Goal: Transaction & Acquisition: Purchase product/service

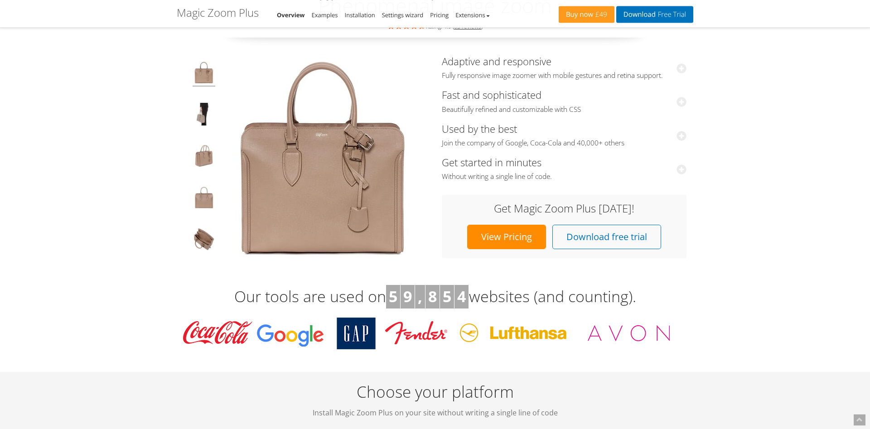
scroll to position [71, 0]
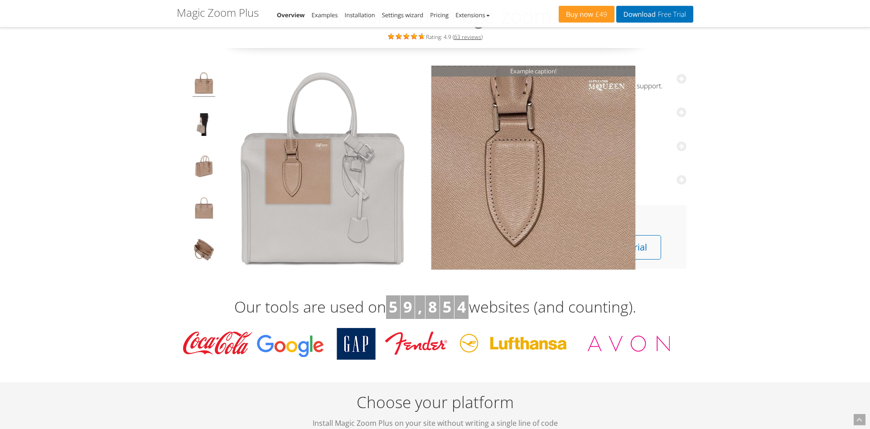
click at [298, 171] on img at bounding box center [323, 168] width 204 height 204
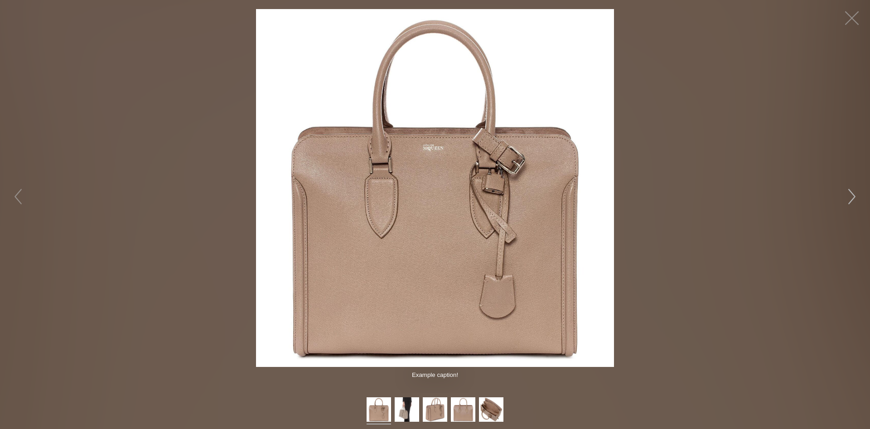
click at [855, 193] on button "button" at bounding box center [852, 196] width 27 height 27
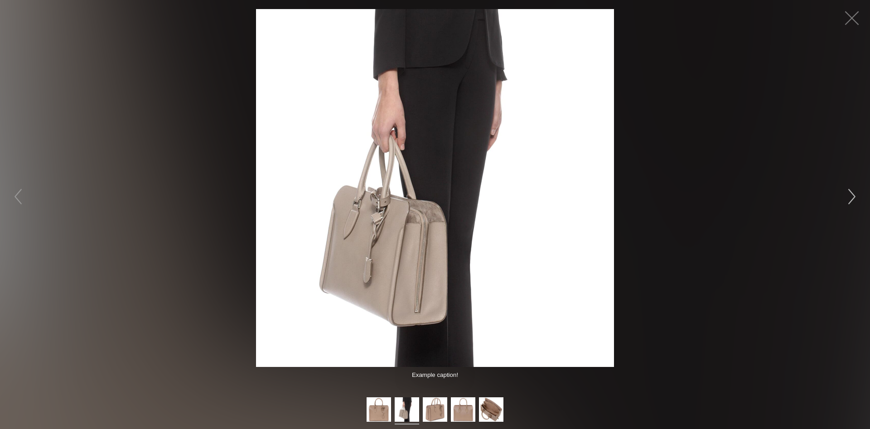
click at [855, 193] on button "button" at bounding box center [852, 196] width 27 height 27
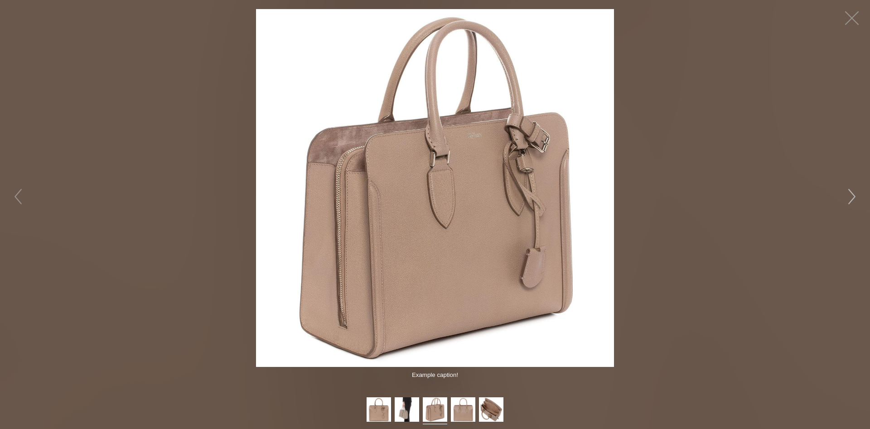
click at [855, 193] on button "button" at bounding box center [852, 196] width 27 height 27
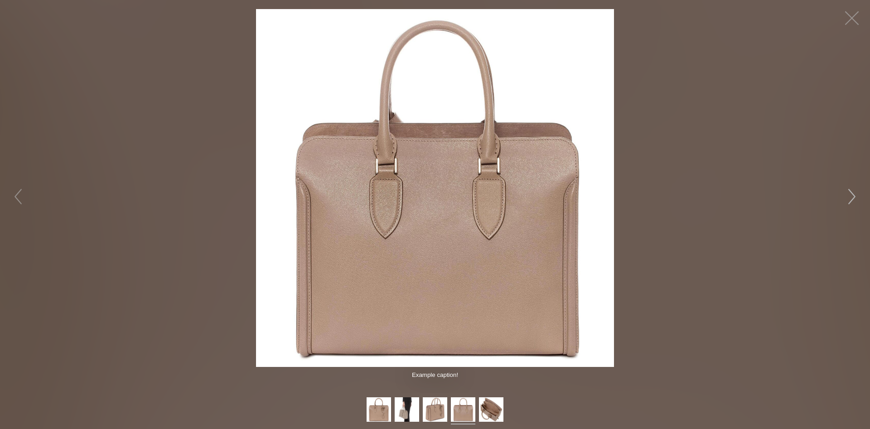
click at [855, 193] on button "button" at bounding box center [852, 196] width 27 height 27
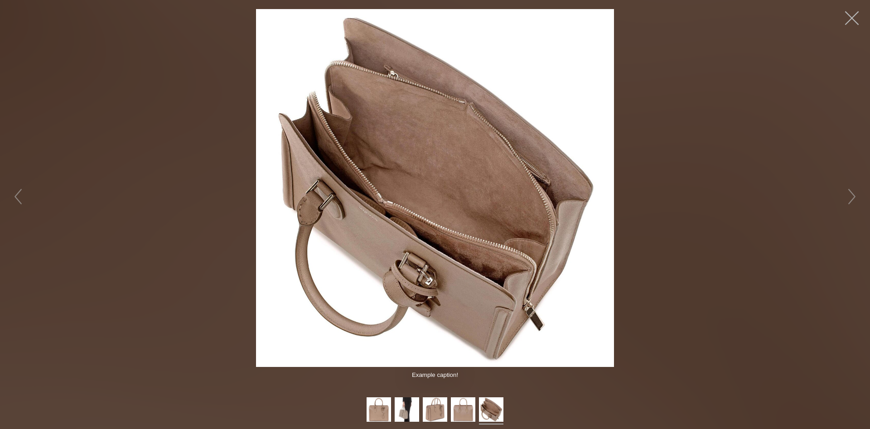
click at [851, 17] on button "button" at bounding box center [852, 18] width 27 height 27
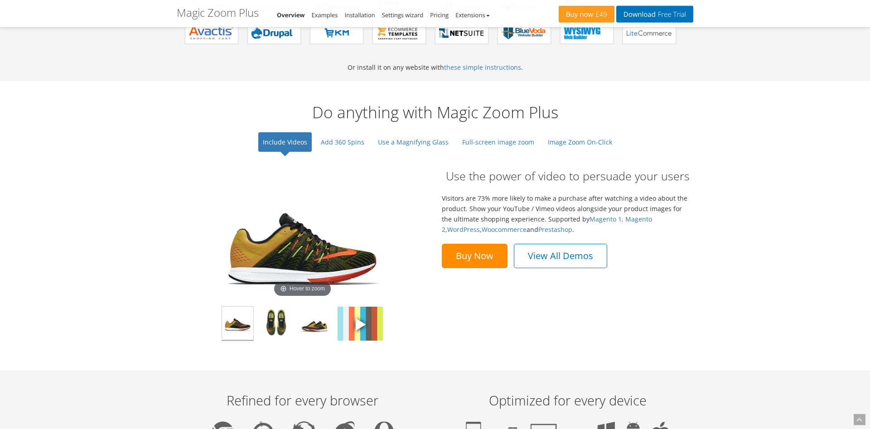
scroll to position [607, 0]
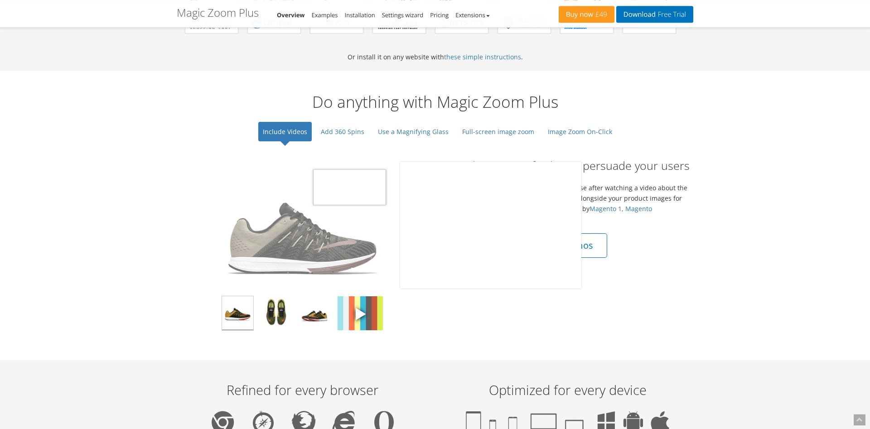
click at [330, 230] on img at bounding box center [302, 225] width 181 height 127
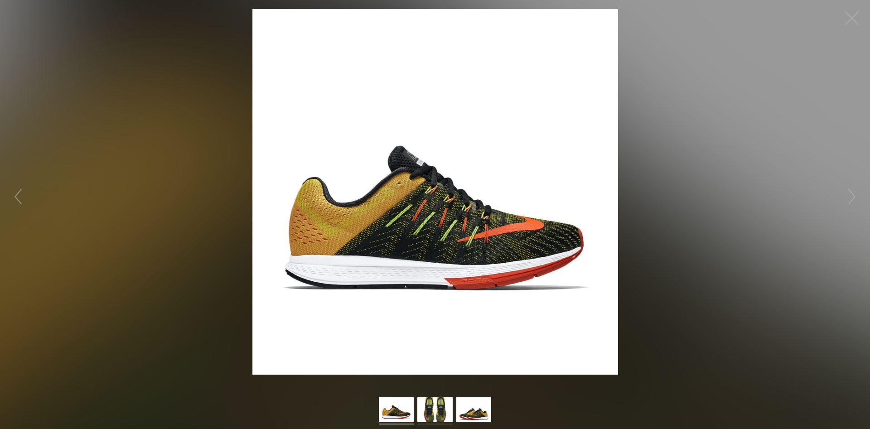
click at [444, 408] on img at bounding box center [435, 411] width 35 height 27
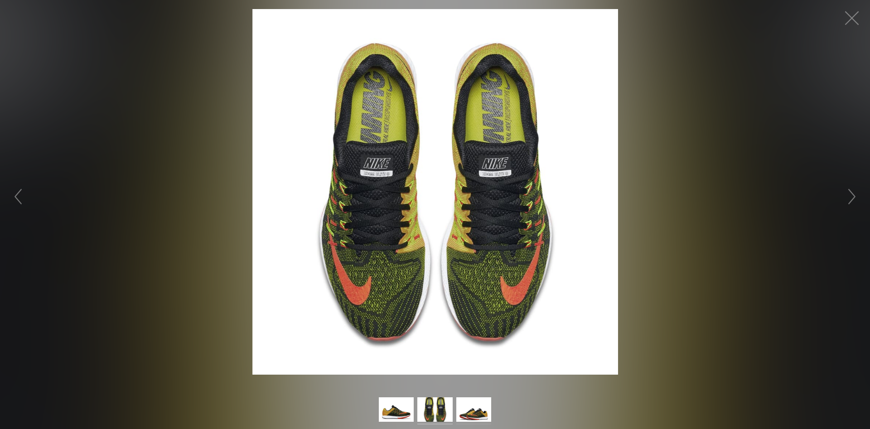
click at [471, 407] on img at bounding box center [474, 411] width 35 height 27
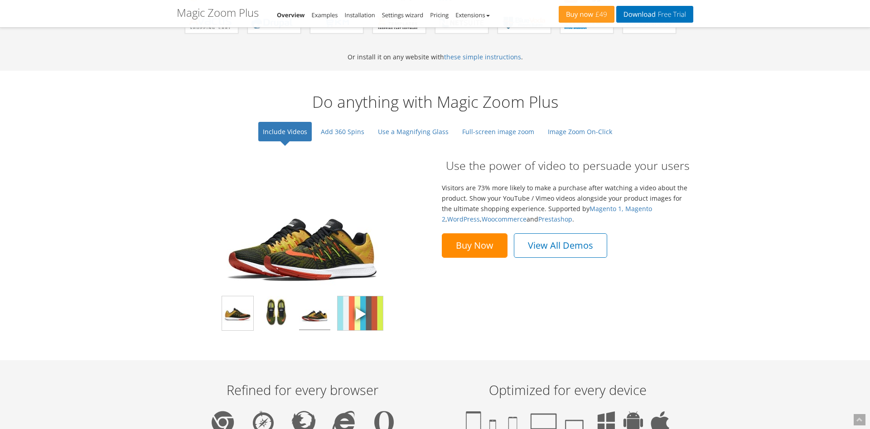
click at [361, 311] on span at bounding box center [361, 314] width 14 height 14
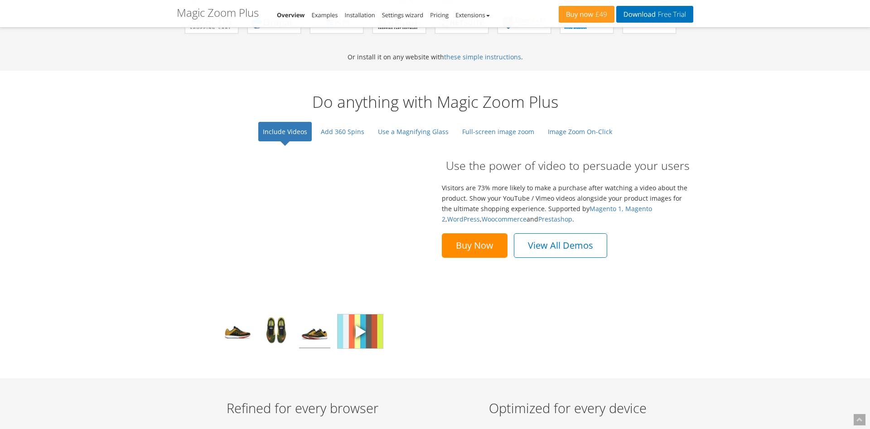
click at [576, 248] on link "View All Demos" at bounding box center [560, 245] width 93 height 24
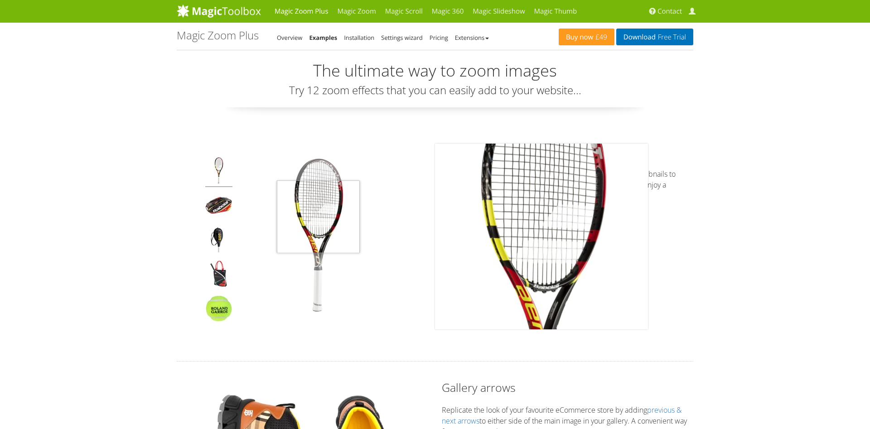
click at [318, 217] on img at bounding box center [318, 236] width 159 height 159
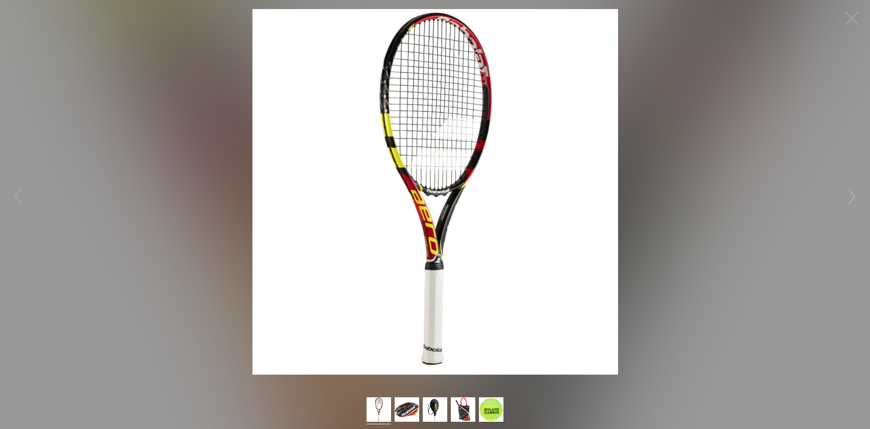
click at [856, 196] on button "button" at bounding box center [852, 196] width 27 height 27
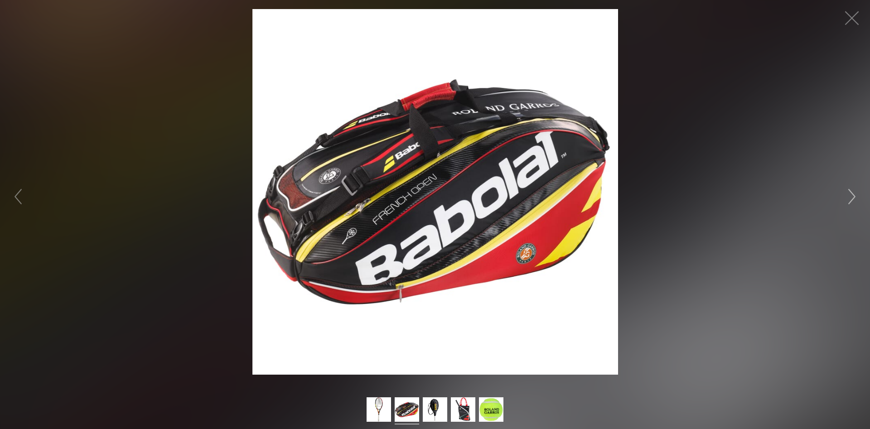
click at [856, 196] on button "button" at bounding box center [852, 196] width 27 height 27
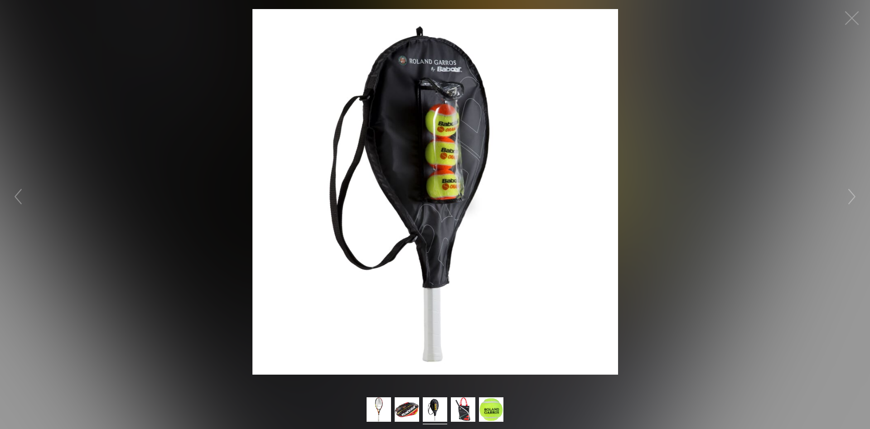
click at [856, 196] on button "button" at bounding box center [852, 196] width 27 height 27
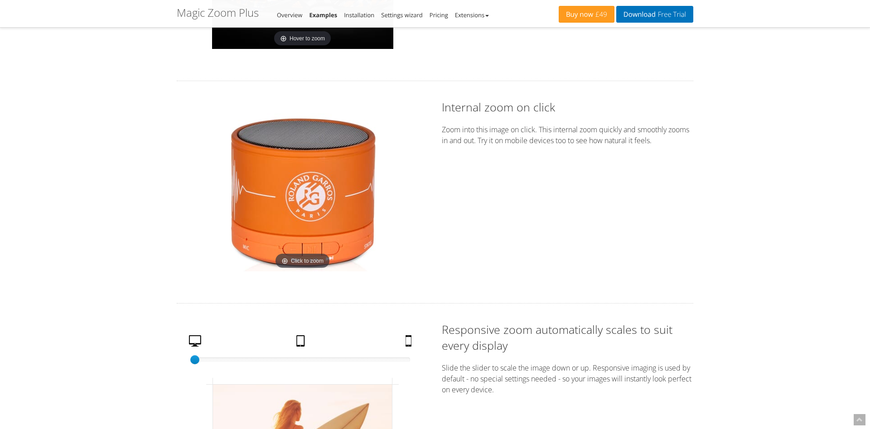
scroll to position [1297, 0]
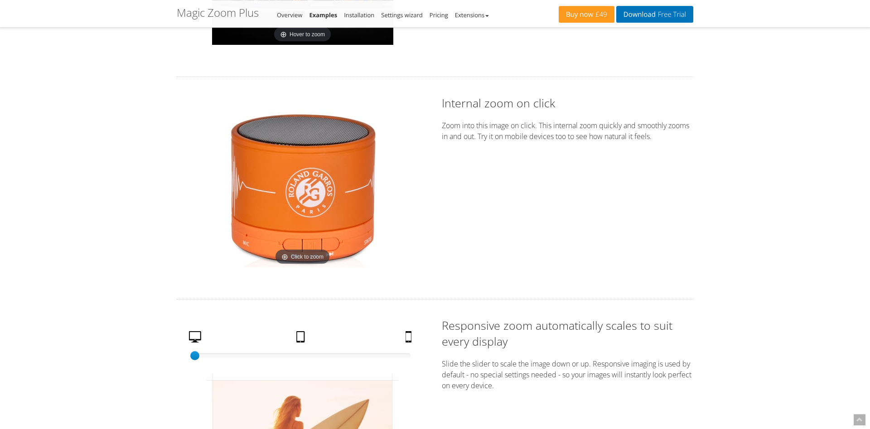
click at [318, 259] on img at bounding box center [303, 188] width 159 height 159
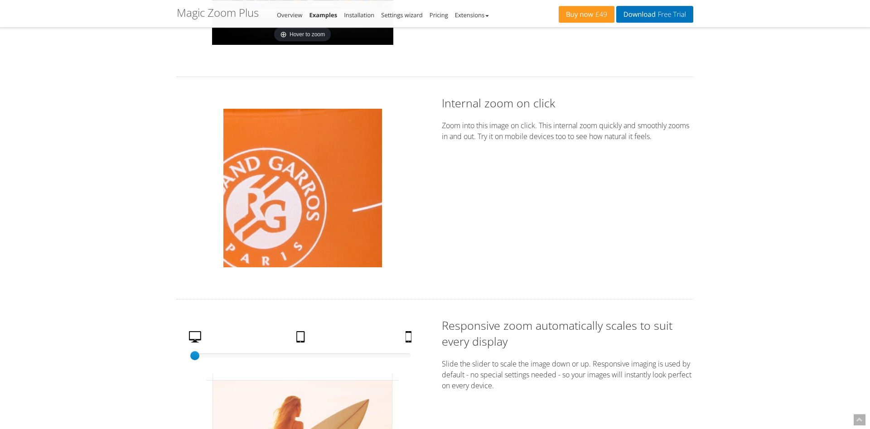
click at [326, 184] on img at bounding box center [303, 188] width 159 height 159
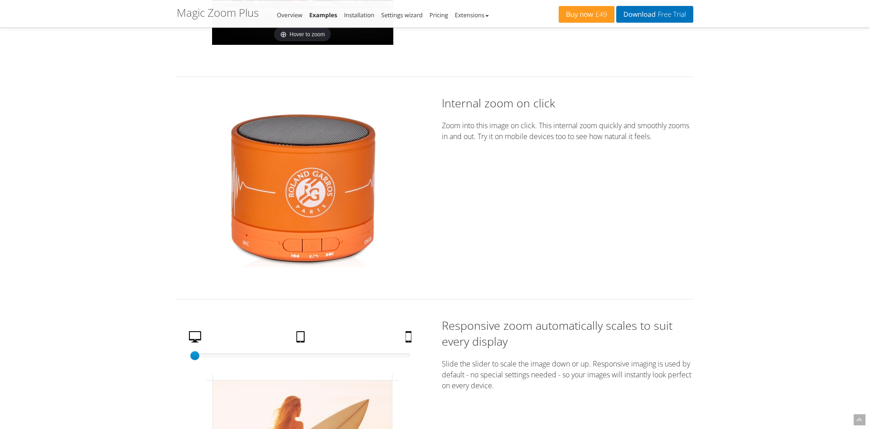
click at [326, 184] on img at bounding box center [303, 188] width 159 height 159
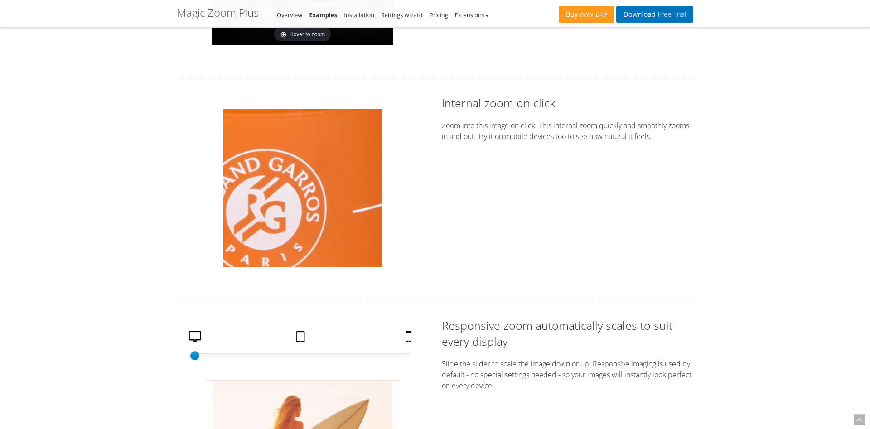
click at [326, 184] on img at bounding box center [303, 188] width 159 height 159
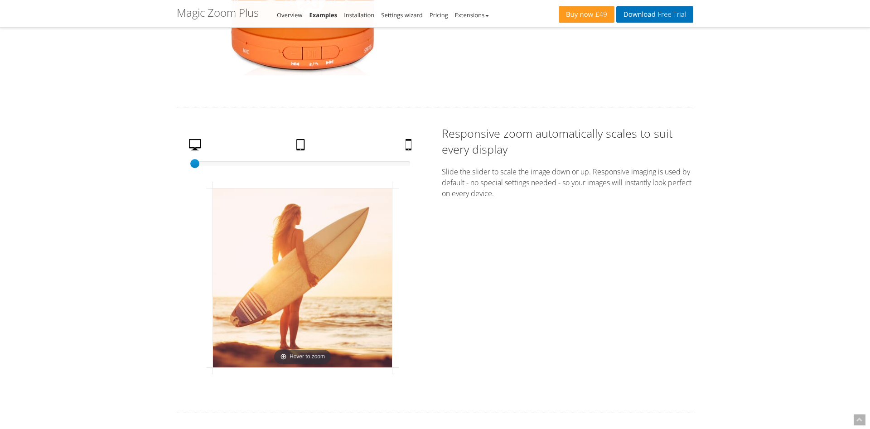
scroll to position [1545, 0]
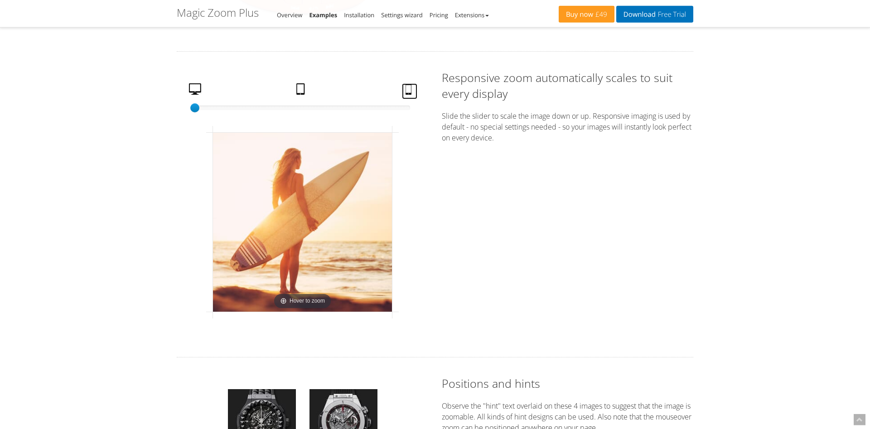
click at [414, 94] on link "Mobile" at bounding box center [409, 91] width 15 height 16
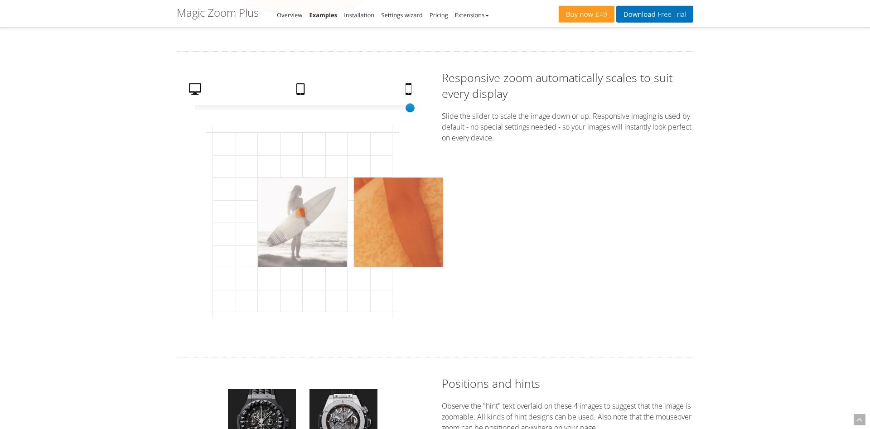
click at [301, 213] on img at bounding box center [302, 222] width 89 height 89
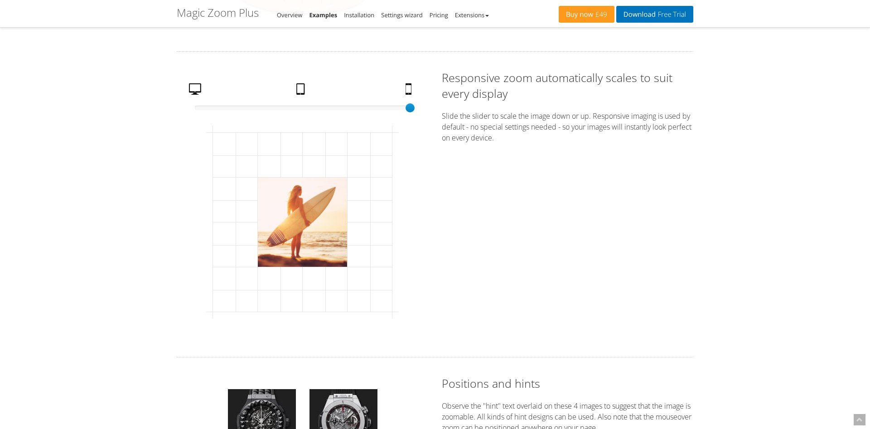
click at [201, 91] on div "50% size 100 Desktop Tablet Mobile" at bounding box center [302, 97] width 215 height 29
click at [194, 87] on link "Desktop" at bounding box center [196, 91] width 22 height 16
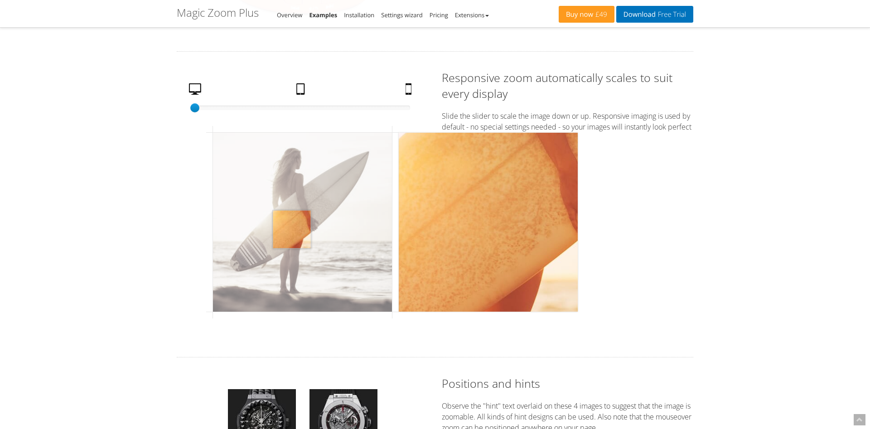
click at [292, 229] on img at bounding box center [302, 222] width 179 height 179
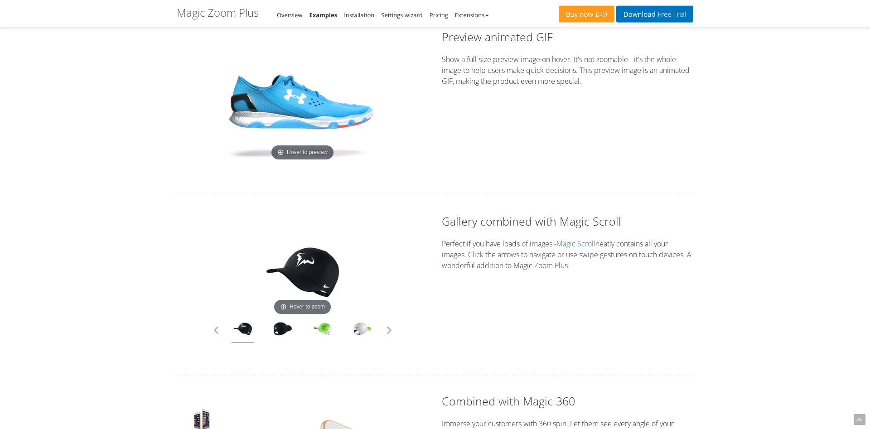
scroll to position [2246, 0]
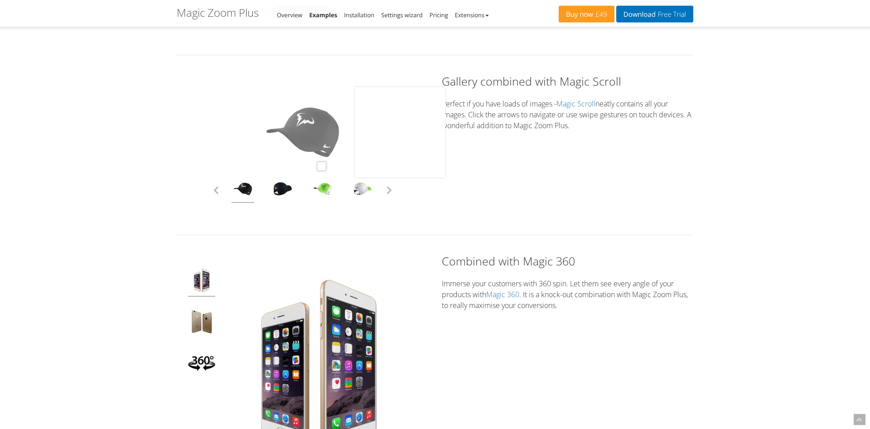
click at [321, 166] on img at bounding box center [303, 132] width 91 height 91
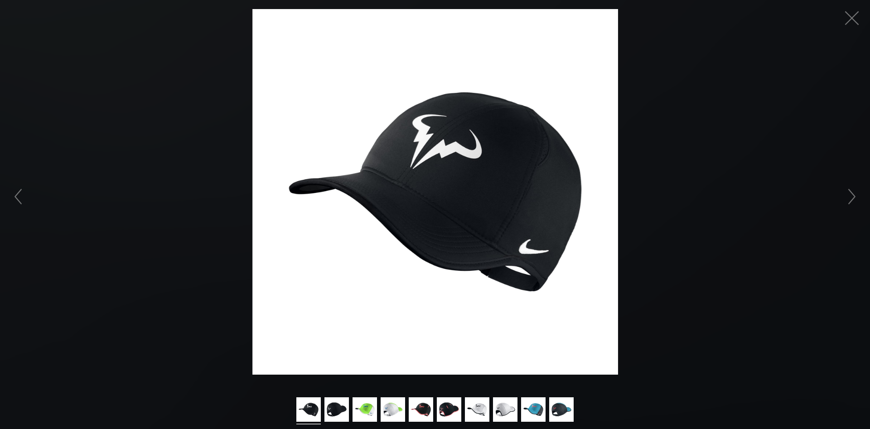
click at [449, 183] on img at bounding box center [436, 192] width 366 height 366
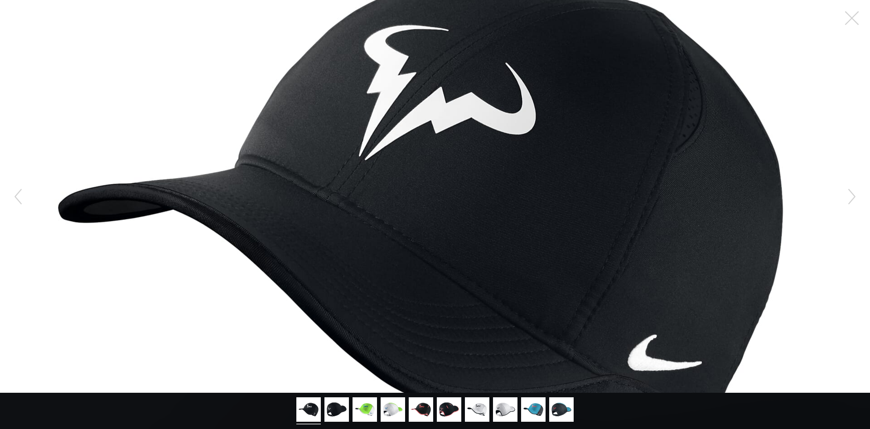
click at [449, 183] on figure "Click to expand" at bounding box center [435, 196] width 870 height 393
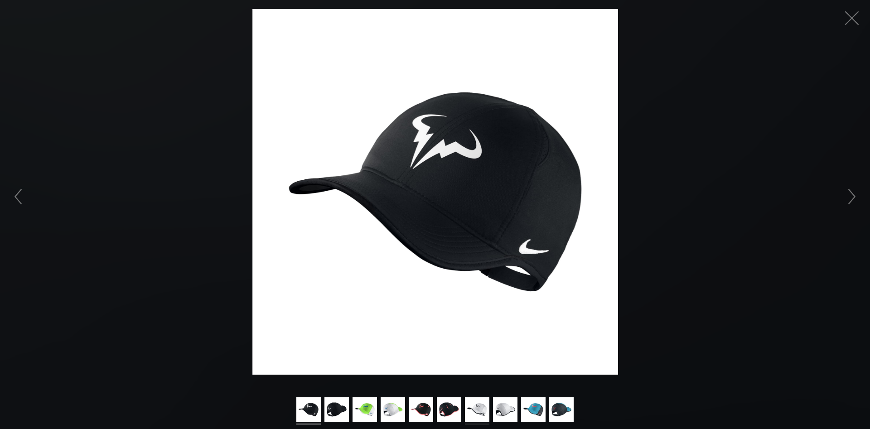
click at [485, 406] on img at bounding box center [477, 411] width 24 height 27
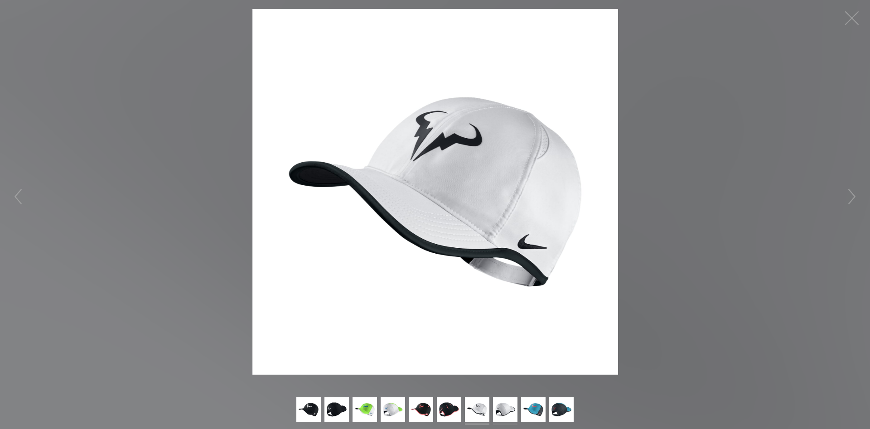
click at [506, 405] on img at bounding box center [505, 411] width 24 height 27
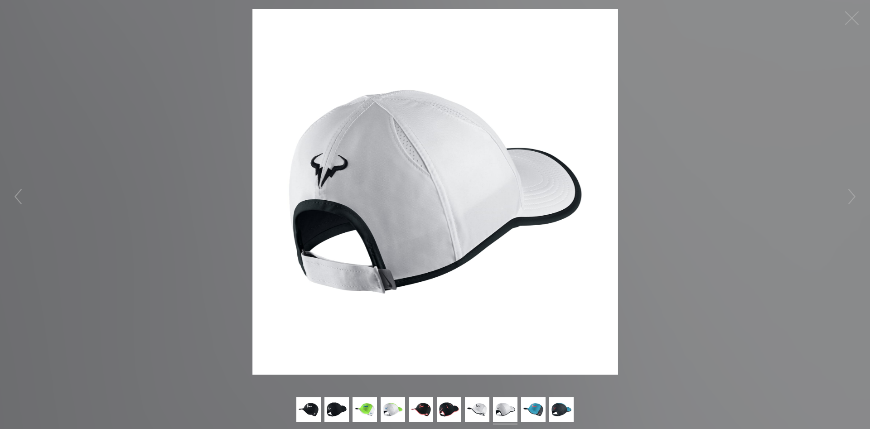
click at [792, 199] on figure "Click to expand" at bounding box center [435, 192] width 870 height 366
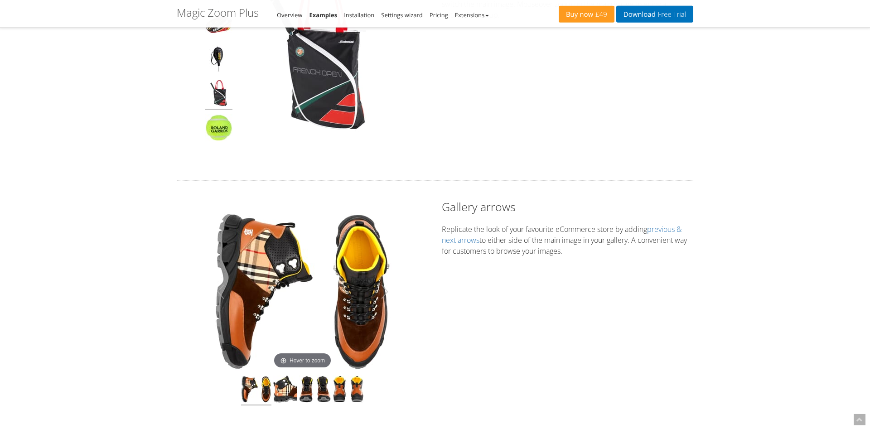
scroll to position [68, 0]
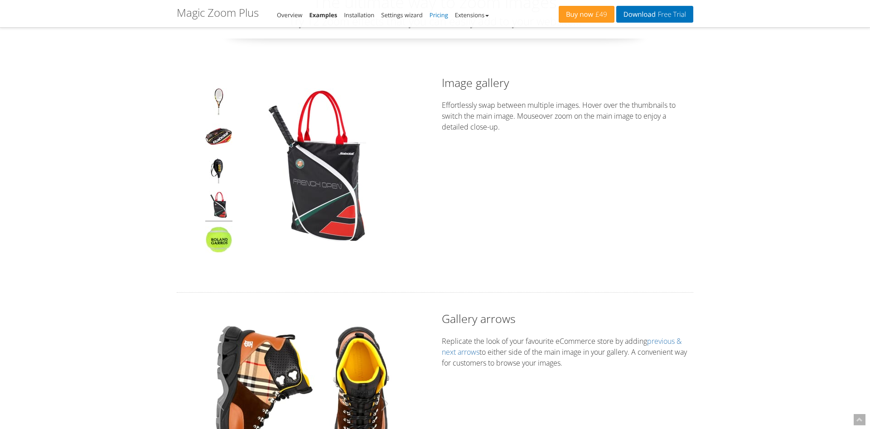
click at [435, 13] on link "Pricing" at bounding box center [439, 15] width 19 height 8
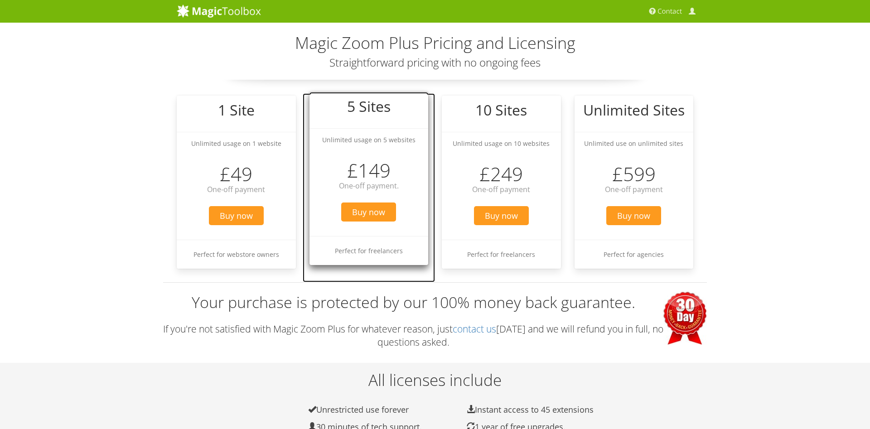
click at [348, 254] on li "Perfect for freelancers" at bounding box center [369, 250] width 119 height 29
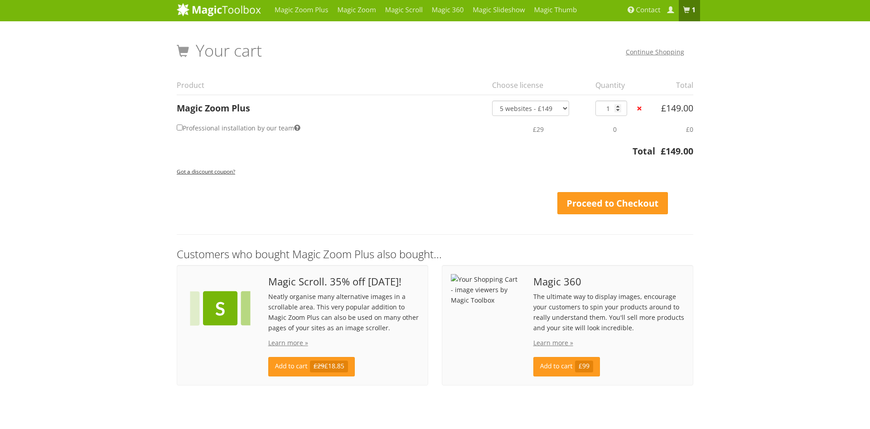
scroll to position [2, 0]
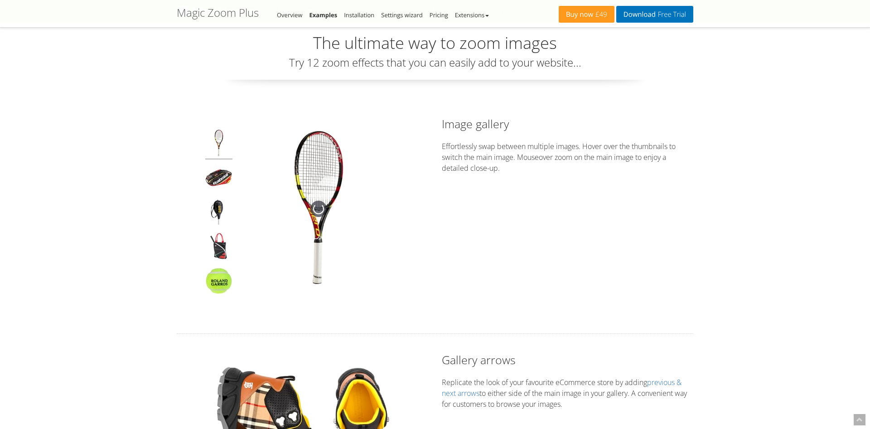
scroll to position [68, 0]
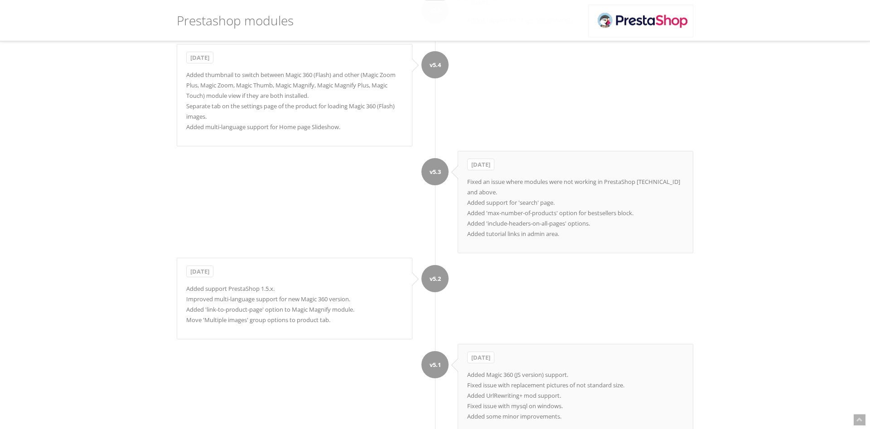
scroll to position [3959, 0]
